Goal: Task Accomplishment & Management: Use online tool/utility

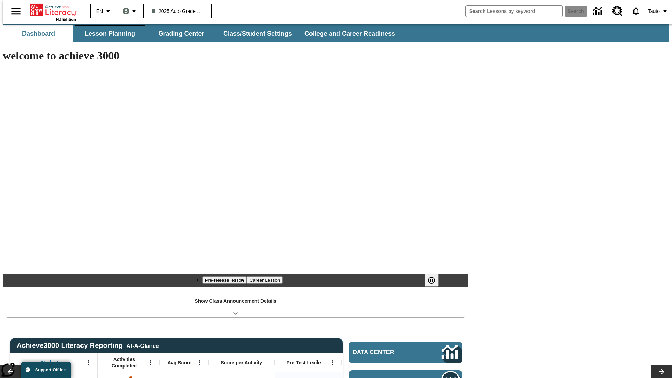
click at [107, 34] on button "Lesson Planning" at bounding box center [110, 33] width 70 height 17
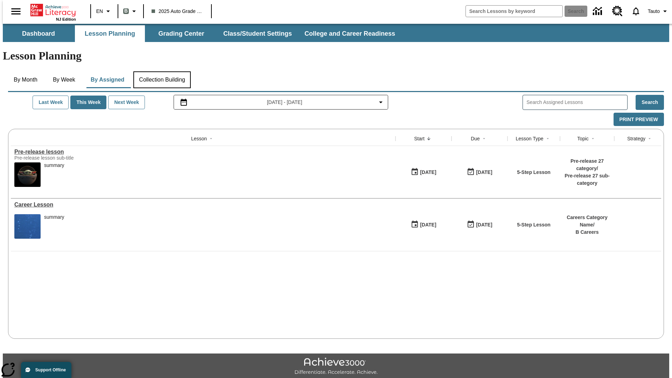
click at [162, 71] on button "Collection Building" at bounding box center [161, 79] width 57 height 17
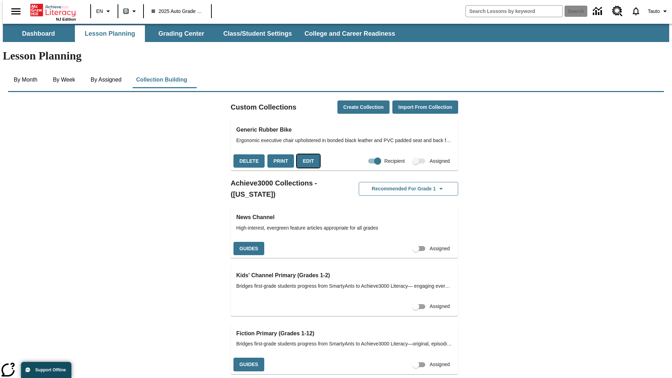
click at [306, 154] on button "Edit" at bounding box center [308, 161] width 23 height 14
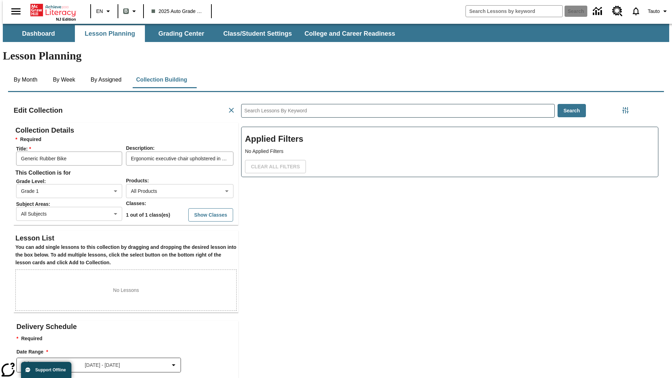
scroll to position [0, 0]
click at [168, 165] on body "Skip to main content NJ Edition EN B 2025 Auto Grade 1 B Search 0 Tauto Dashboa…" at bounding box center [336, 243] width 666 height 439
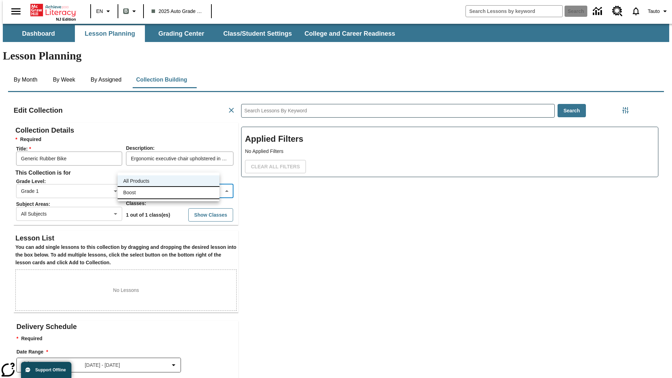
click at [168, 192] on li "Boost" at bounding box center [169, 193] width 102 height 12
type input "12"
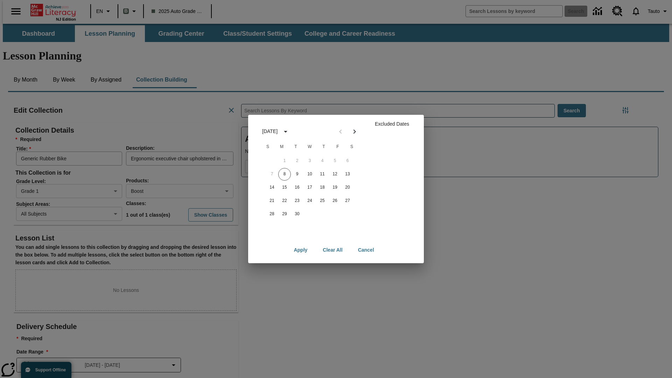
scroll to position [70, 0]
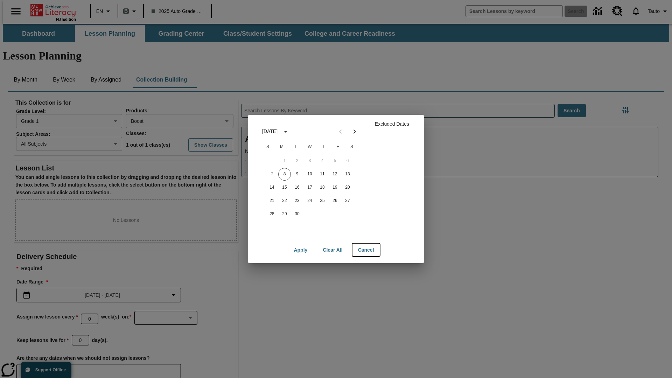
click at [366, 250] on button "Cancel" at bounding box center [365, 249] width 27 height 13
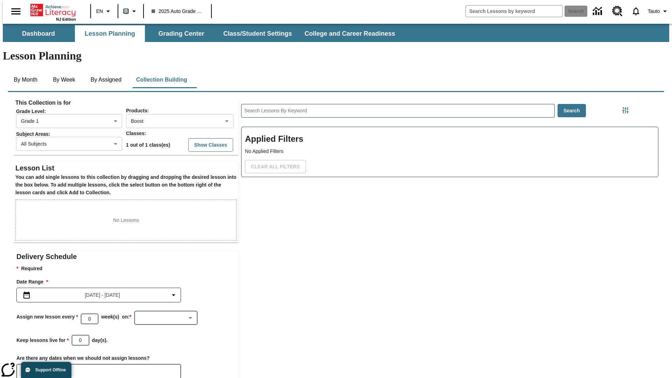
click at [26, 368] on icon "Choose Dates" at bounding box center [29, 371] width 6 height 7
